Goal: Entertainment & Leisure: Consume media (video, audio)

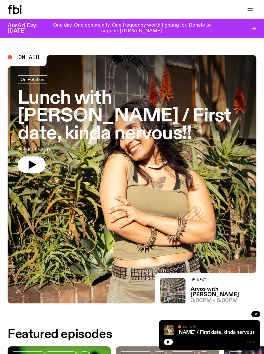
click at [247, 10] on icon "button" at bounding box center [250, 10] width 8 height 8
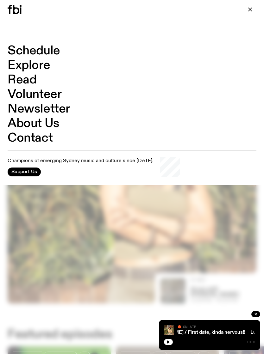
click at [41, 55] on link "Schedule" at bounding box center [34, 51] width 53 height 12
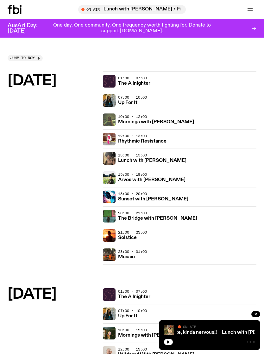
click at [175, 198] on h3 "Sunset with [PERSON_NAME]" at bounding box center [153, 199] width 70 height 5
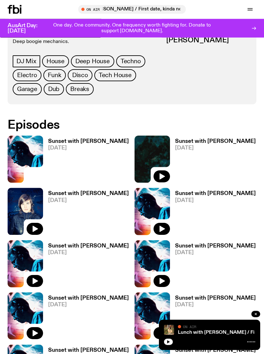
scroll to position [282, 0]
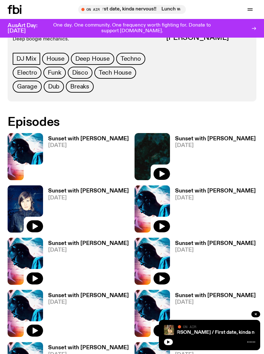
click at [30, 173] on icon at bounding box center [25, 156] width 35 height 47
click at [71, 142] on h3 "Sunset with [PERSON_NAME]" at bounding box center [88, 138] width 81 height 5
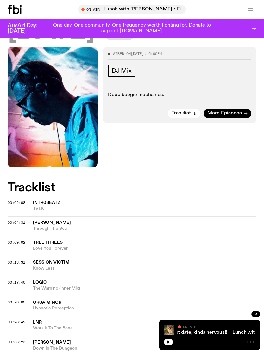
scroll to position [91, 0]
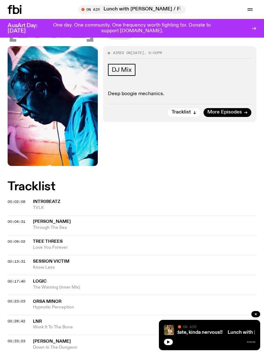
click at [89, 148] on img at bounding box center [53, 106] width 90 height 120
click at [88, 155] on img at bounding box center [53, 106] width 90 height 120
click at [90, 159] on img at bounding box center [53, 106] width 90 height 120
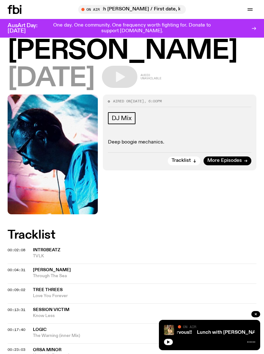
scroll to position [0, 0]
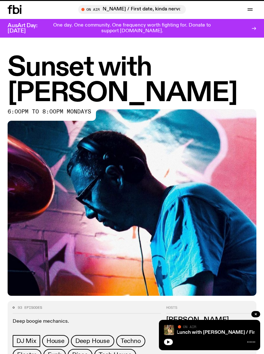
scroll to position [282, 0]
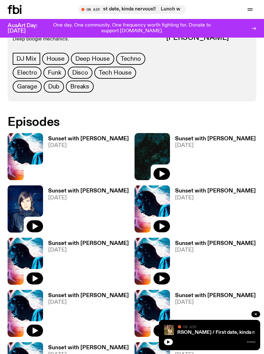
click at [163, 175] on icon "button" at bounding box center [161, 174] width 5 height 6
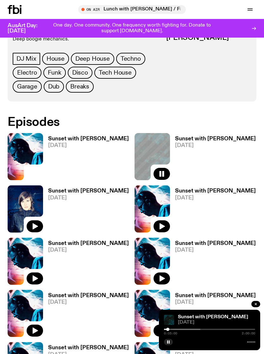
scroll to position [285, 0]
